Goal: Browse casually

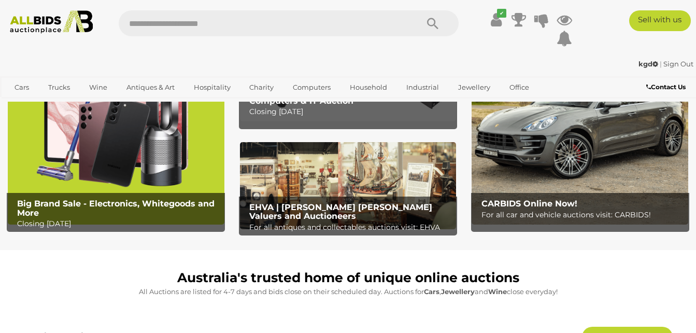
scroll to position [83, 0]
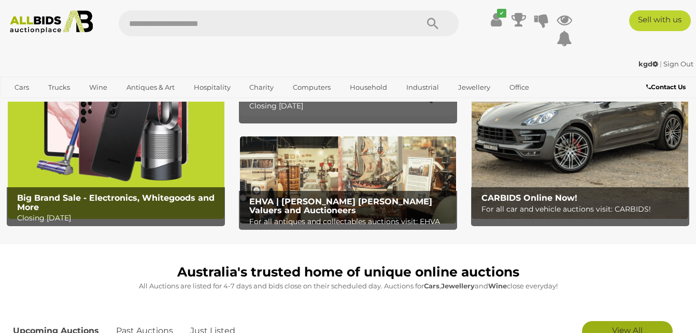
click at [641, 328] on span "View All" at bounding box center [627, 330] width 31 height 10
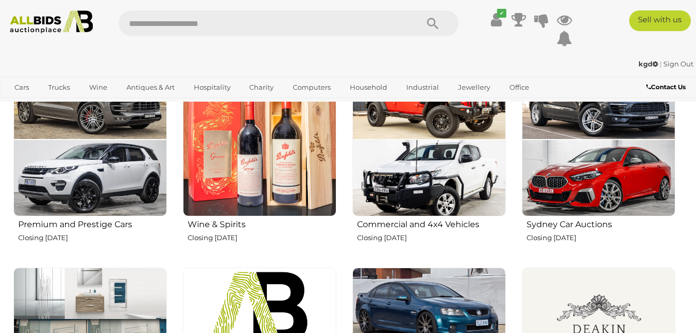
scroll to position [408, 0]
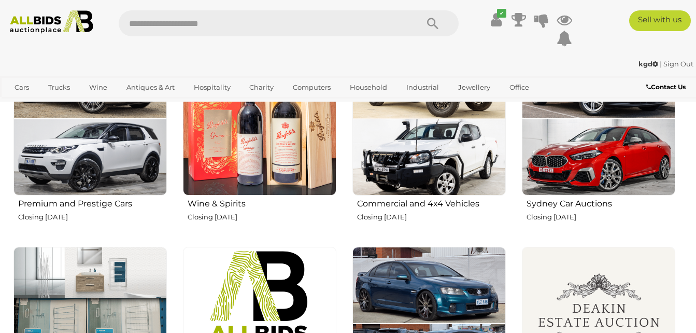
click at [555, 295] on img at bounding box center [598, 323] width 153 height 153
